Goal: Transaction & Acquisition: Purchase product/service

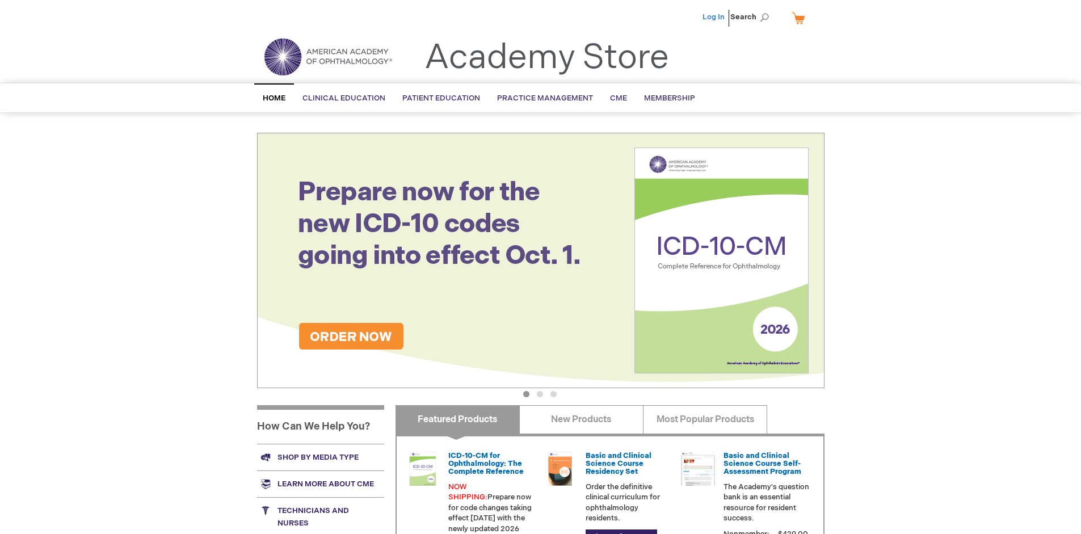
click at [714, 17] on link "Log In" at bounding box center [713, 16] width 22 height 9
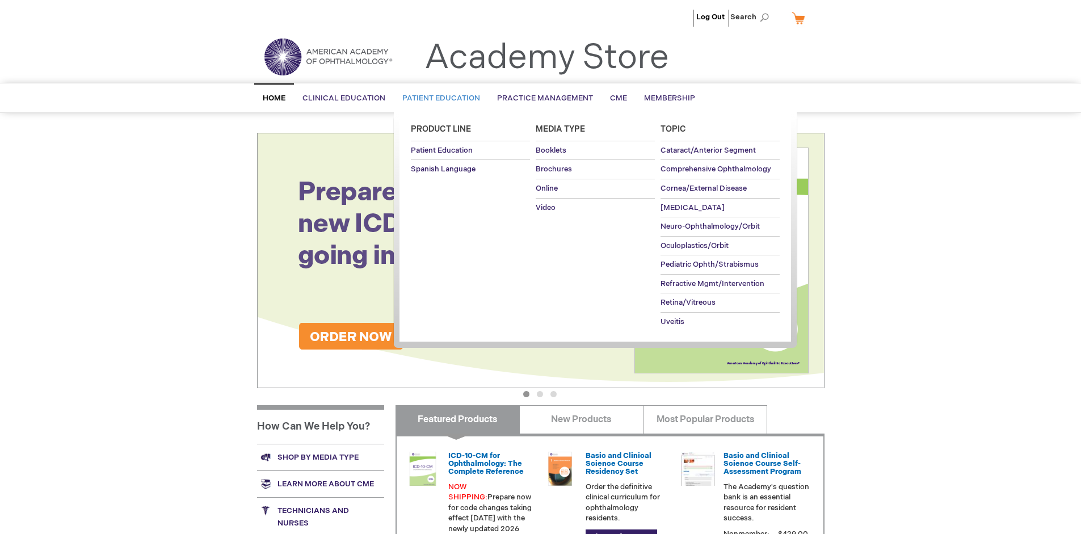
click at [438, 98] on span "Patient Education" at bounding box center [441, 98] width 78 height 9
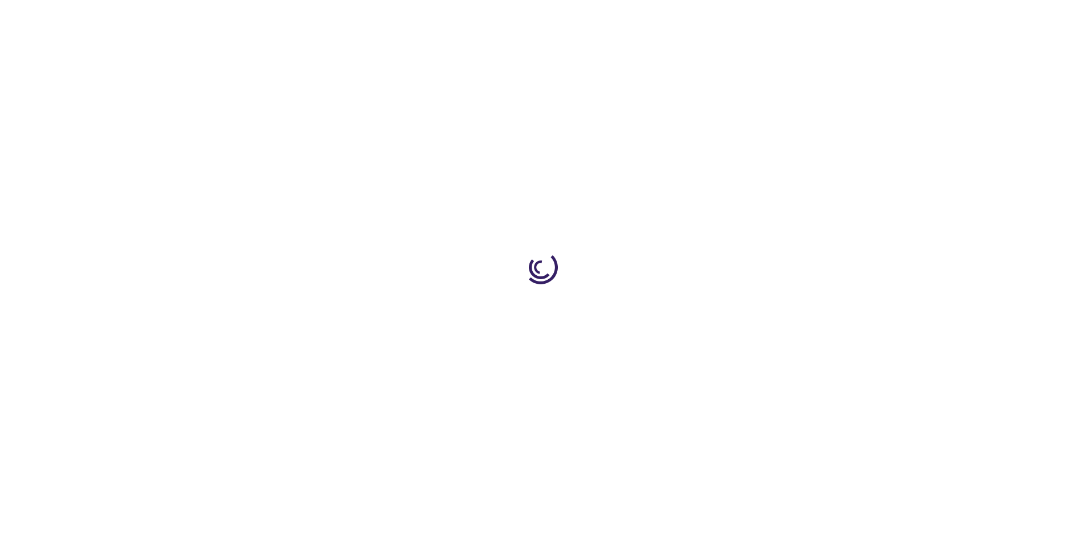
click at [715, 306] on span "Add to Cart" at bounding box center [709, 306] width 47 height 11
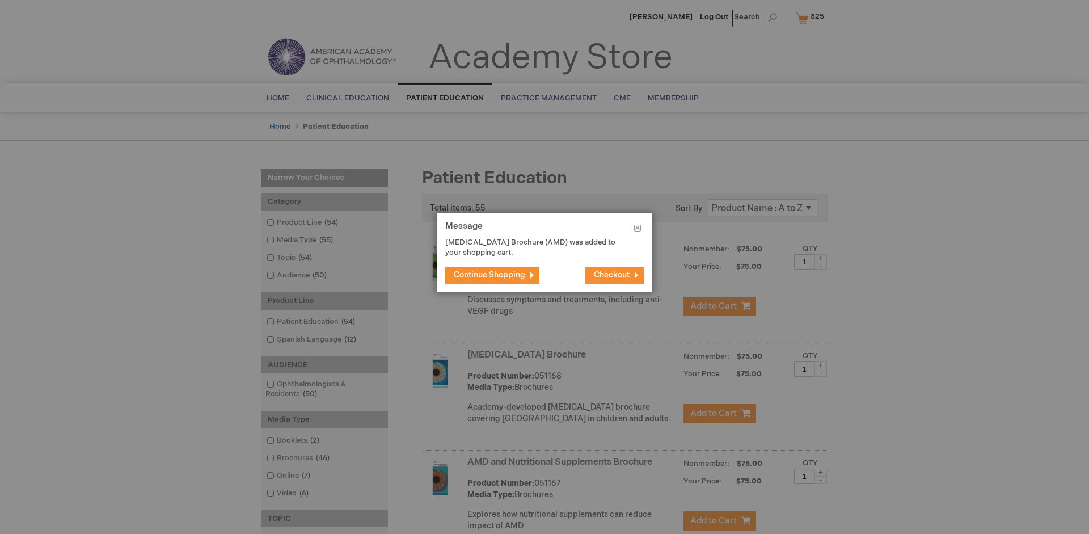
click at [490, 275] on span "Continue Shopping" at bounding box center [489, 275] width 71 height 10
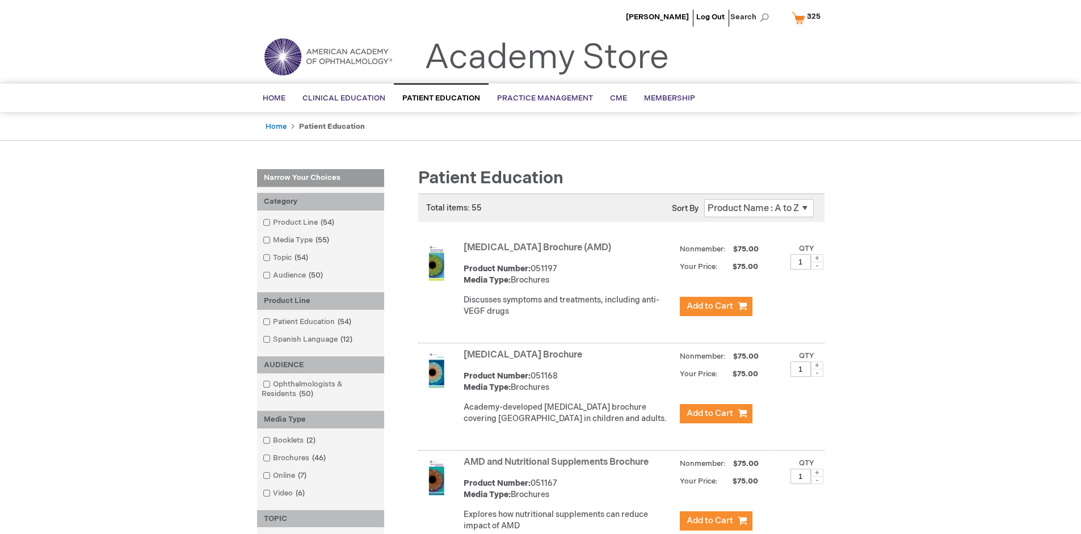
click at [558, 467] on link "AMD and Nutritional Supplements Brochure" at bounding box center [555, 462] width 185 height 11
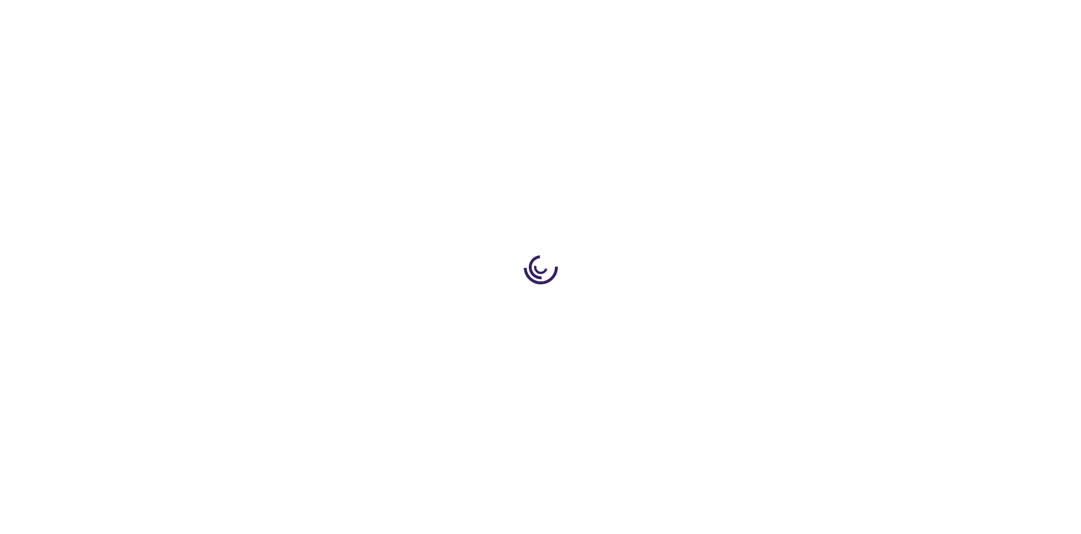
type input "1"
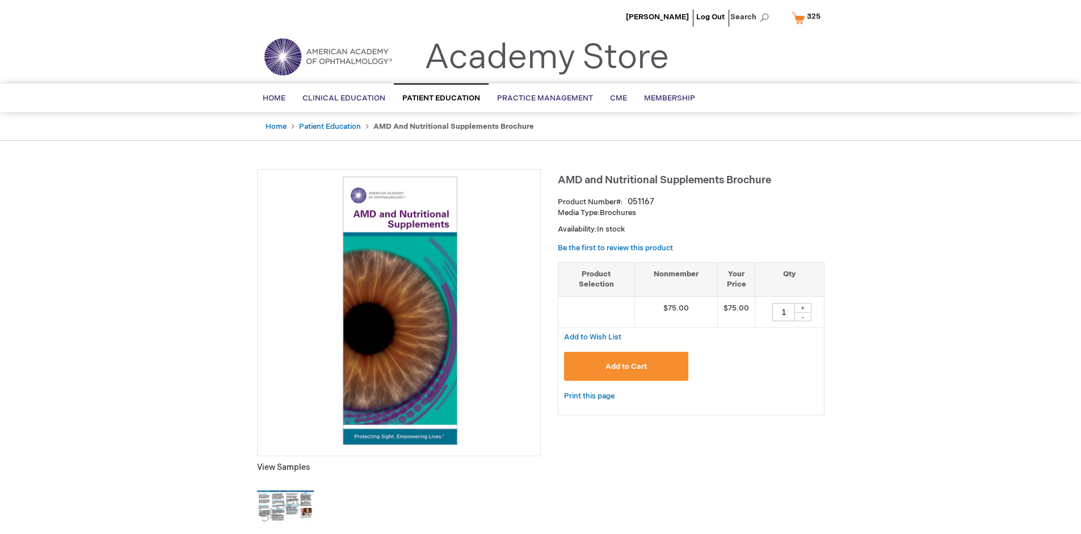
click at [626, 366] on span "Add to Cart" at bounding box center [625, 366] width 41 height 9
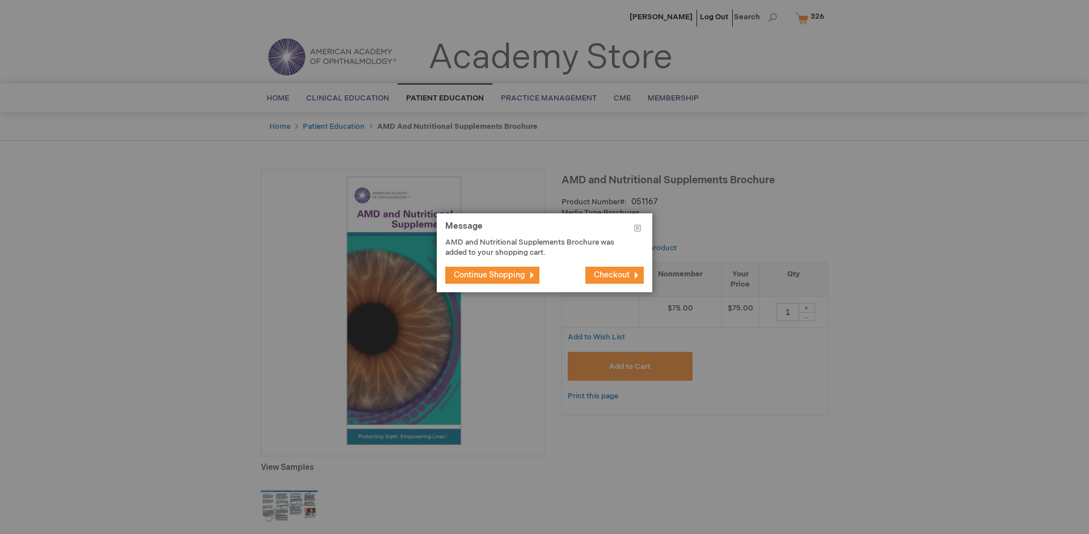
click at [490, 275] on span "Continue Shopping" at bounding box center [489, 275] width 71 height 10
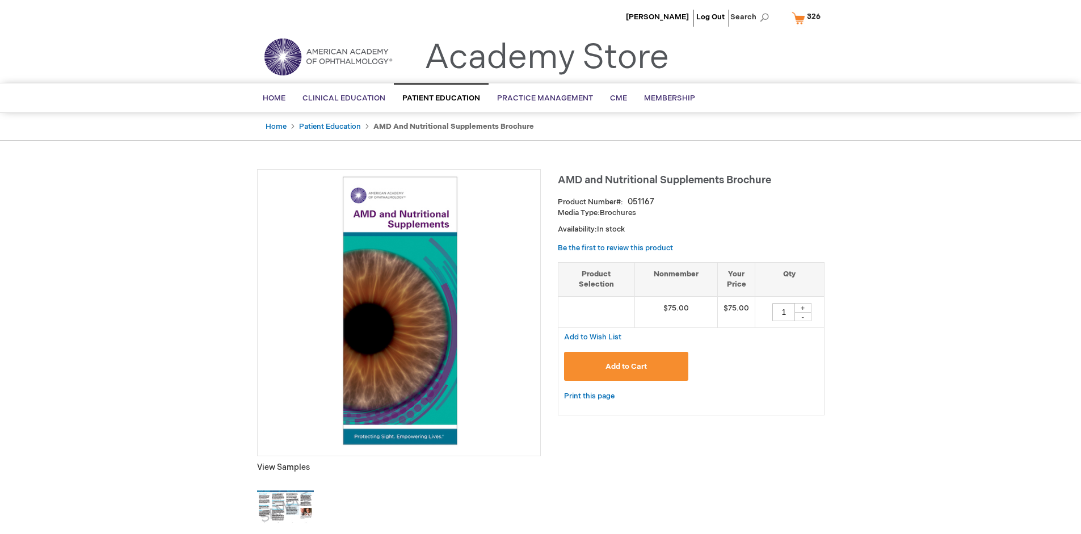
click at [808, 18] on span "326" at bounding box center [814, 16] width 14 height 9
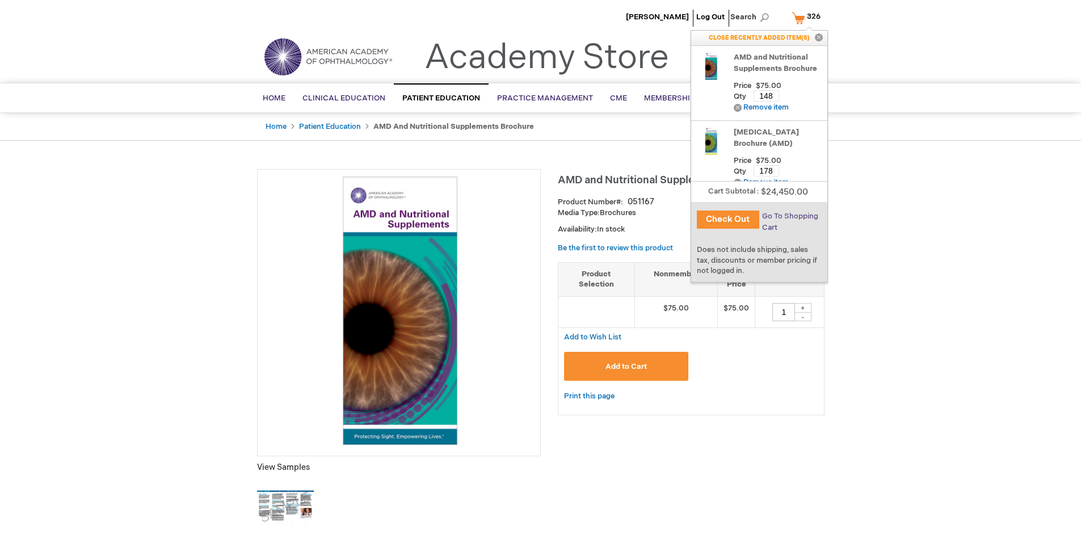
click at [788, 216] on span "Go To Shopping Cart" at bounding box center [790, 222] width 56 height 20
